Goal: Task Accomplishment & Management: Use online tool/utility

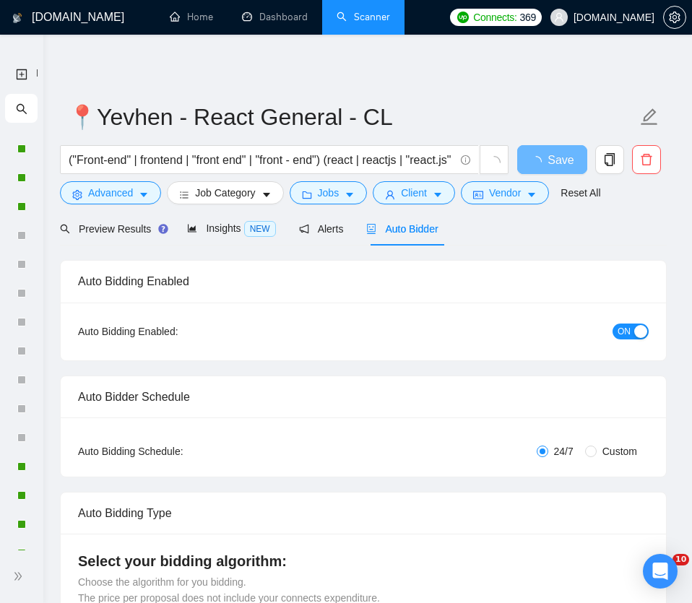
click at [17, 111] on icon "search" at bounding box center [21, 109] width 10 height 10
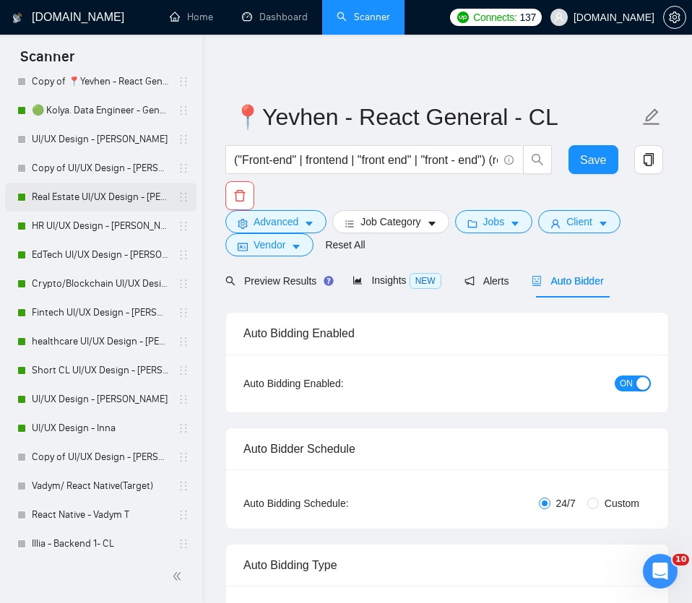
scroll to position [842, 0]
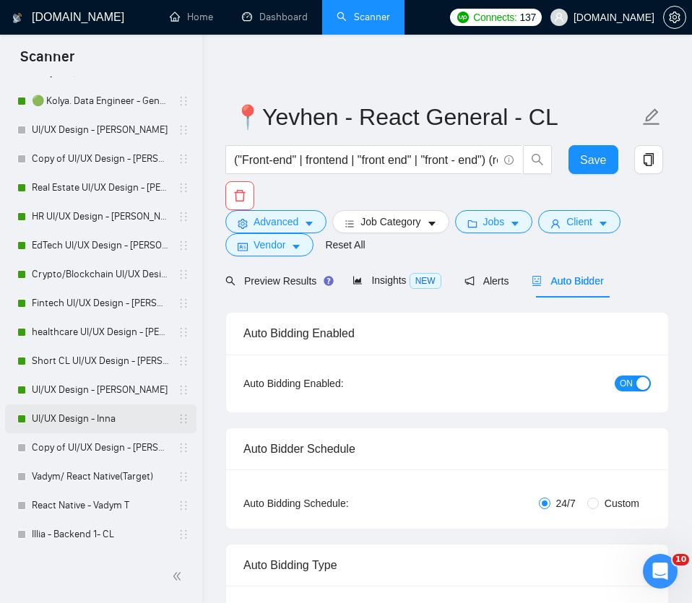
click at [70, 413] on link "UI/UX Design - Inna" at bounding box center [100, 419] width 137 height 29
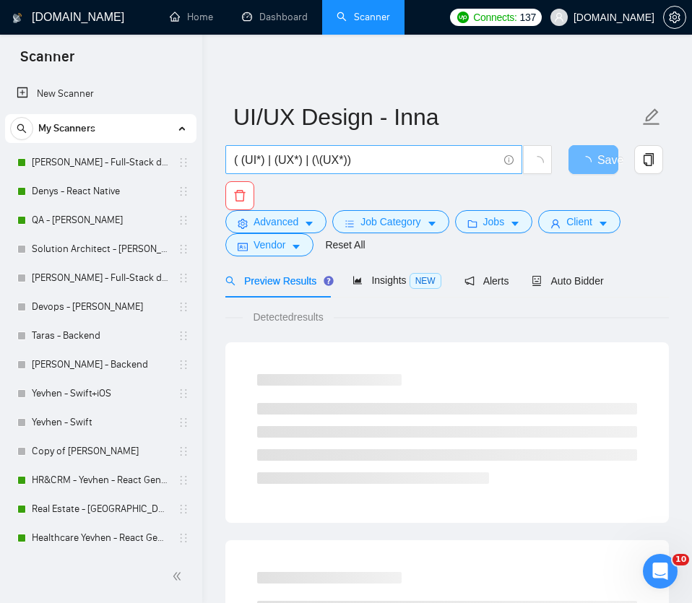
click at [354, 156] on input "( (UI*) | (UX*) | (\(UX*))" at bounding box center [366, 160] width 264 height 18
paste input "UX Design Support for Document Printing System"
type input "UX Design Support for Document Printing System"
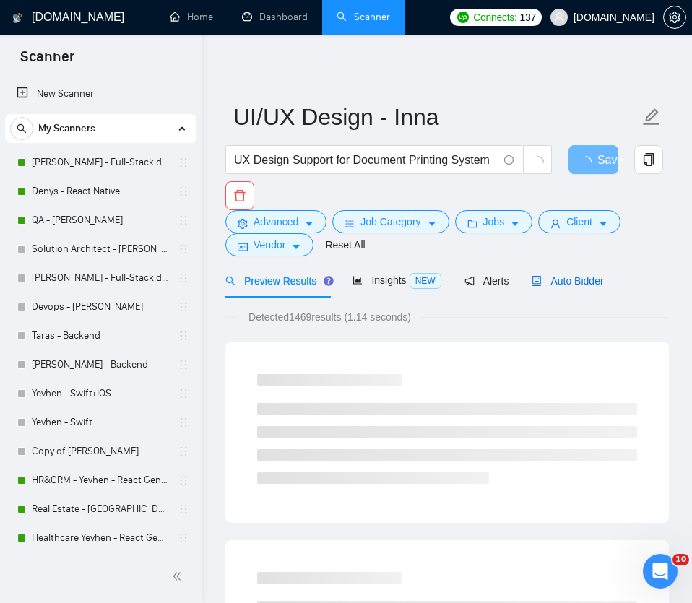
click at [569, 278] on span "Auto Bidder" at bounding box center [568, 281] width 72 height 12
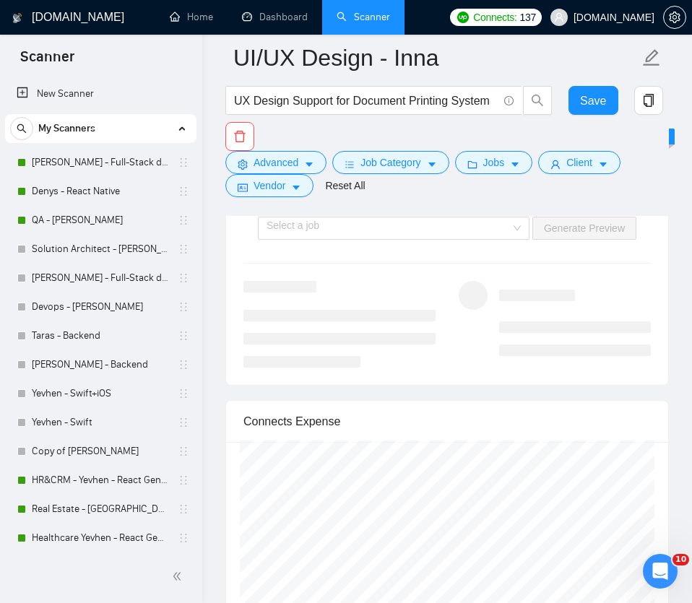
scroll to position [3162, 0]
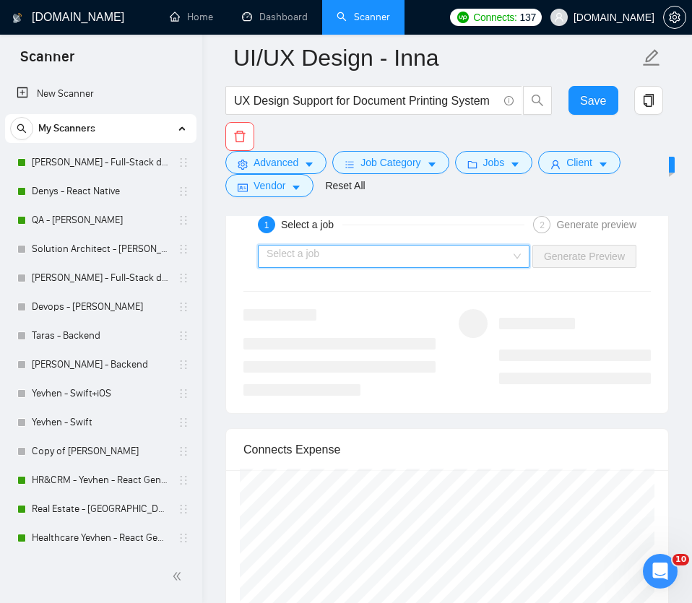
click at [507, 267] on input "search" at bounding box center [389, 257] width 244 height 22
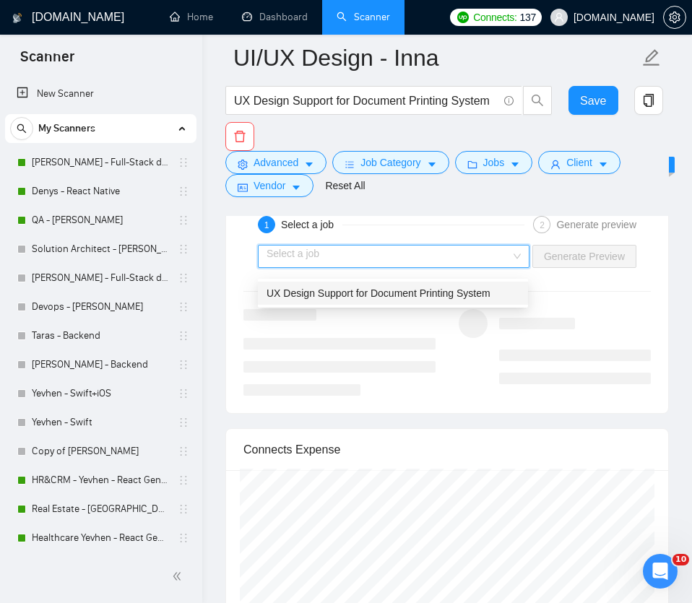
click at [452, 300] on div "UX Design Support for Document Printing System" at bounding box center [393, 293] width 253 height 16
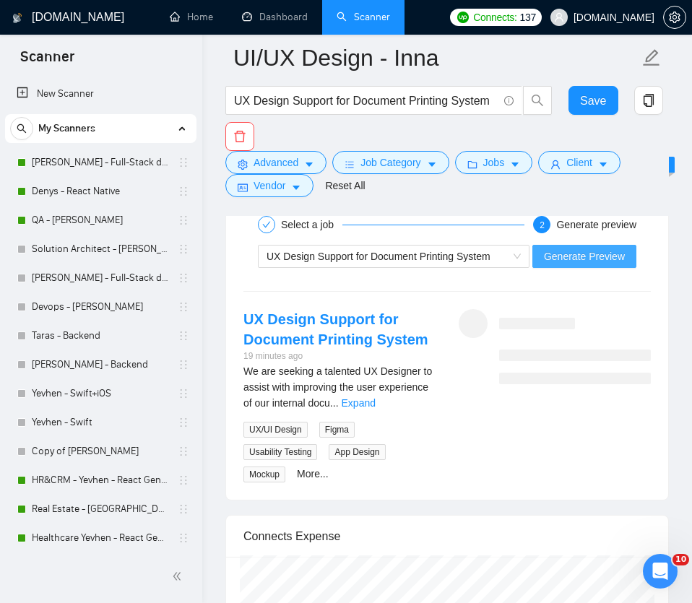
click at [566, 264] on span "Generate Preview" at bounding box center [584, 257] width 81 height 16
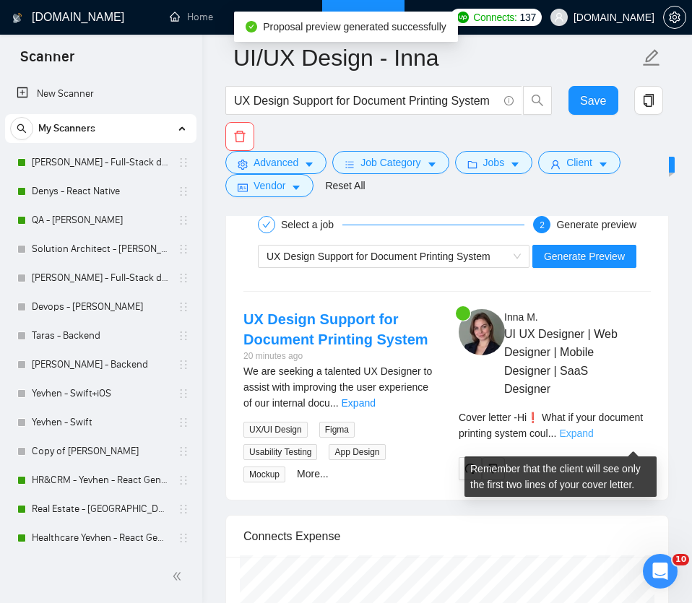
click at [593, 436] on link "Expand" at bounding box center [576, 434] width 34 height 12
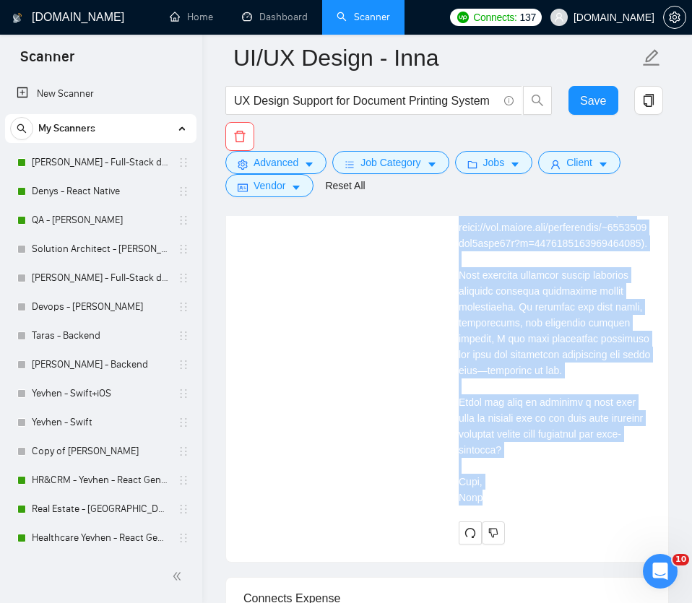
scroll to position [3781, 0]
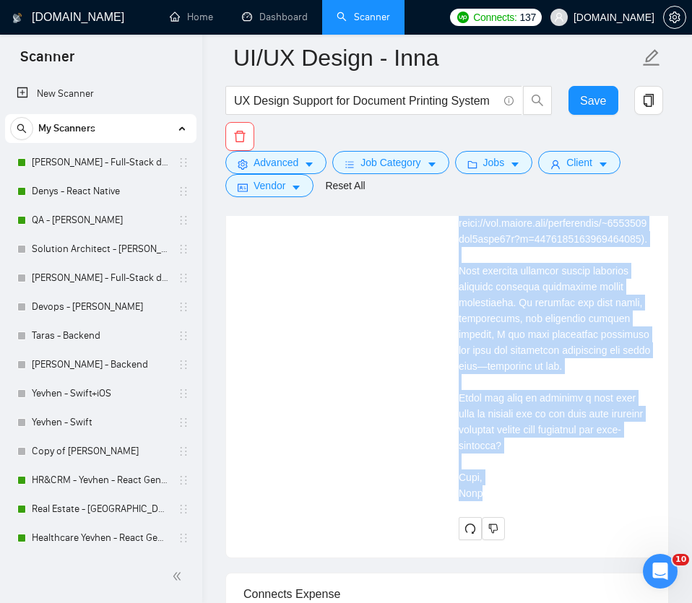
drag, startPoint x: 457, startPoint y: 249, endPoint x: 517, endPoint y: 527, distance: 285.4
click at [517, 527] on div "[PERSON_NAME] UI UX Designer | Web Designer | Mobile Designer | SaaS Designer C…" at bounding box center [554, 115] width 215 height 850
copy div "Lo❗ Ipsu do sita consecte adipisci elitse doeiu temp in utlaboree do magnaal e …"
